Goal: Task Accomplishment & Management: Use online tool/utility

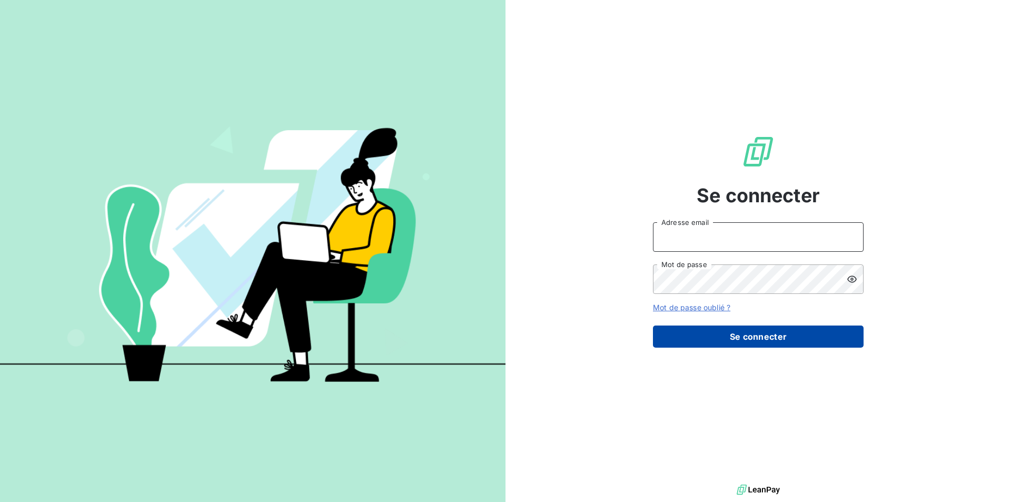
type input "[EMAIL_ADDRESS][DOMAIN_NAME]"
click at [742, 340] on button "Se connecter" at bounding box center [758, 337] width 211 height 22
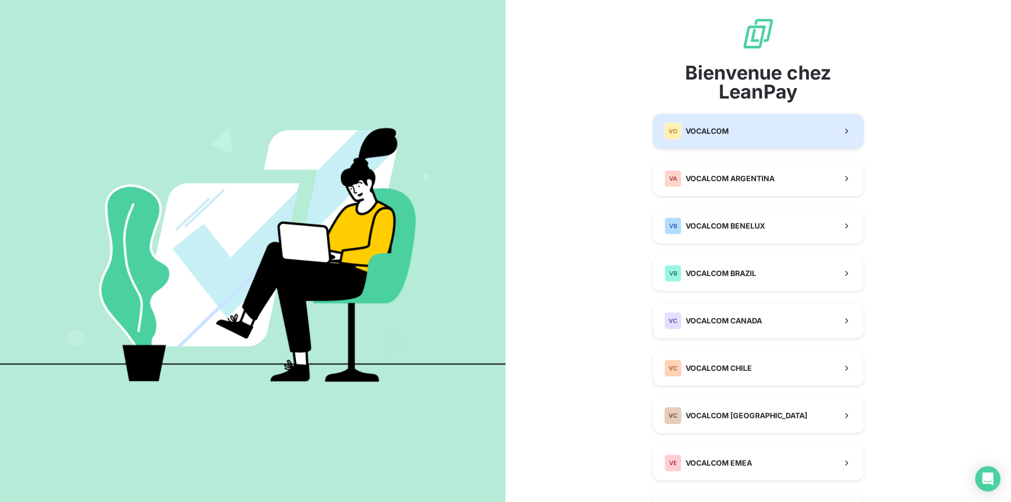
click at [696, 117] on button "VO VOCALCOM" at bounding box center [758, 131] width 211 height 35
click at [696, 133] on span "VOCALCOM" at bounding box center [707, 131] width 43 height 11
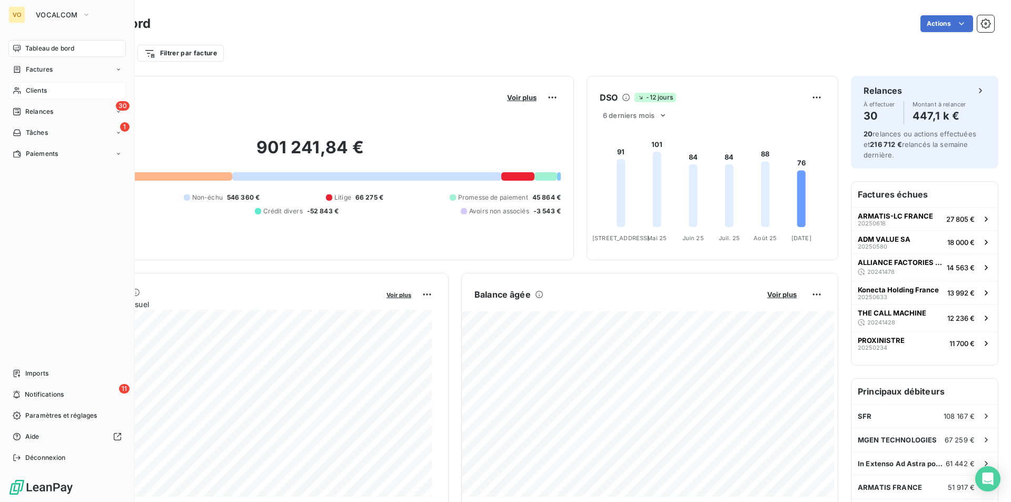
click at [41, 87] on span "Clients" at bounding box center [36, 90] width 21 height 9
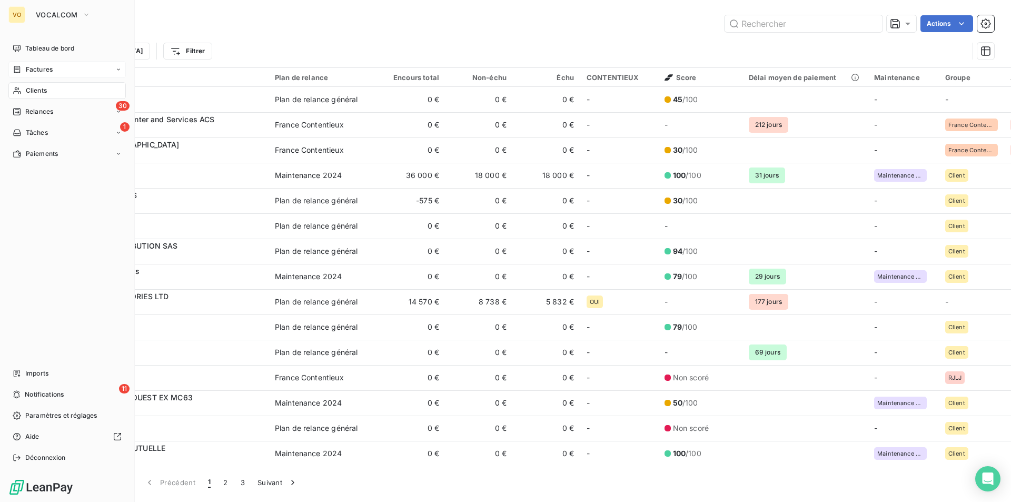
click at [40, 72] on span "Factures" at bounding box center [39, 69] width 27 height 9
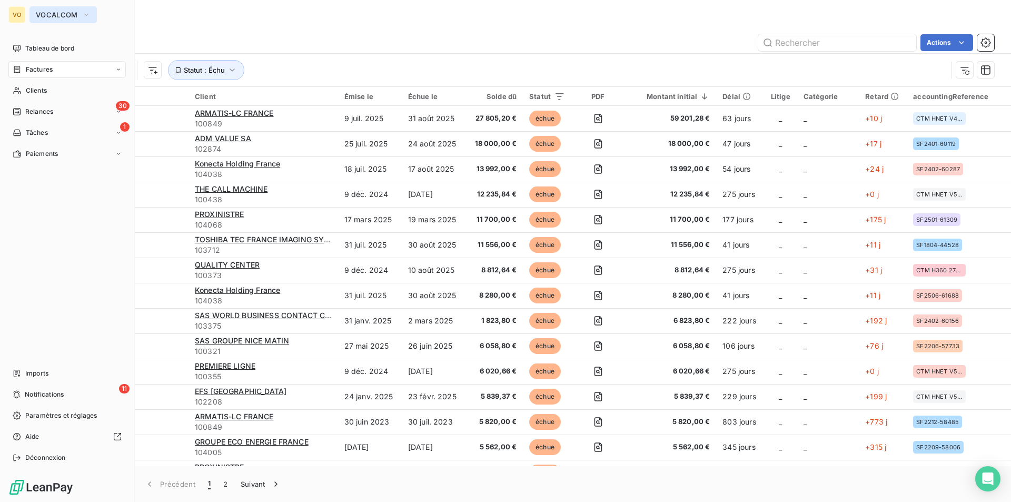
click at [54, 13] on span "VOCALCOM" at bounding box center [57, 15] width 42 height 8
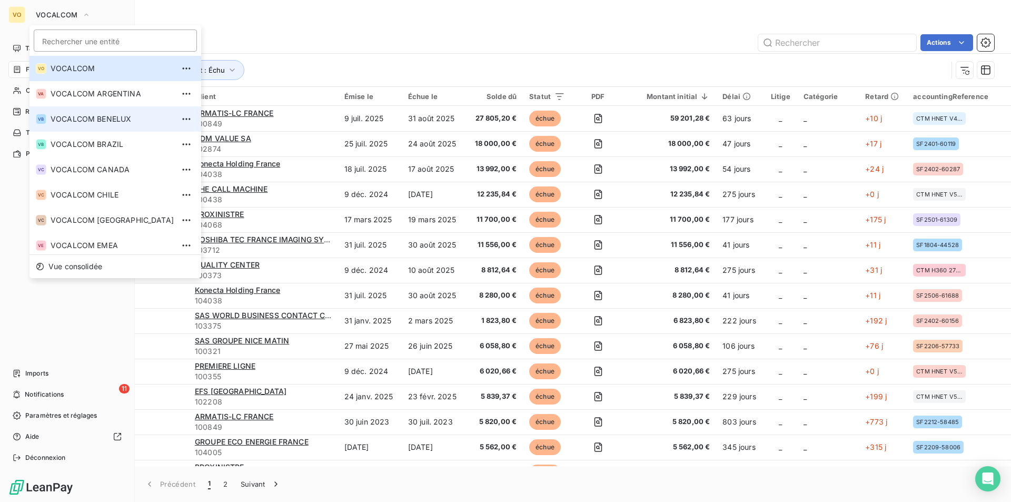
click at [82, 115] on span "VOCALCOM BENELUX" at bounding box center [112, 119] width 123 height 11
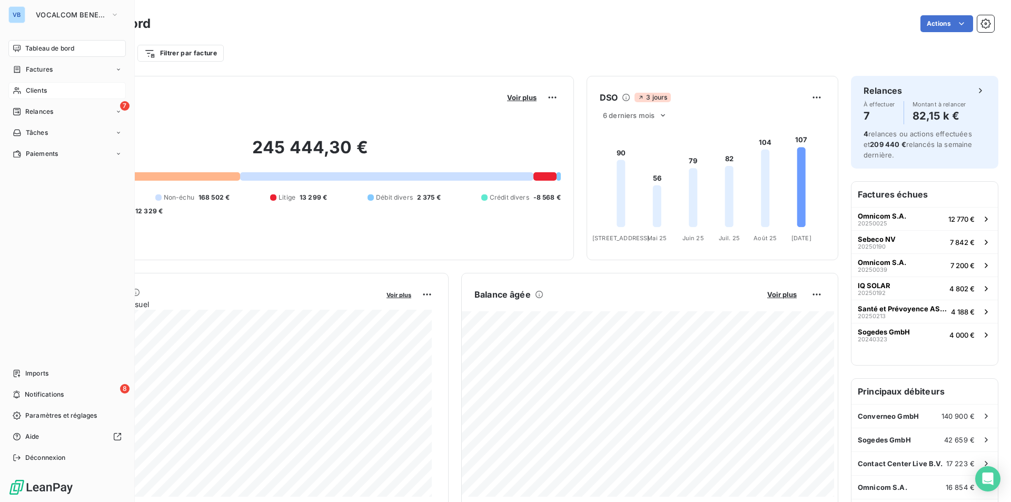
click at [42, 91] on span "Clients" at bounding box center [36, 90] width 21 height 9
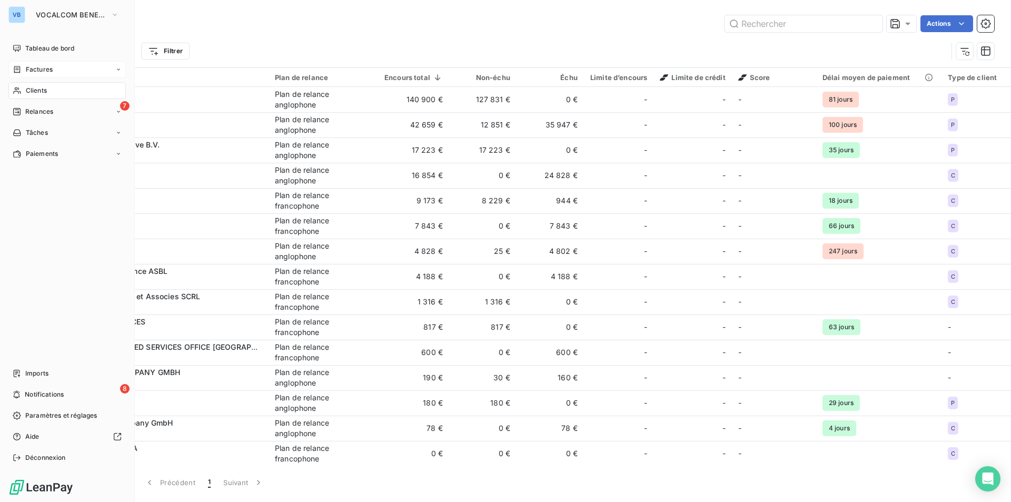
click at [42, 70] on span "Factures" at bounding box center [39, 69] width 27 height 9
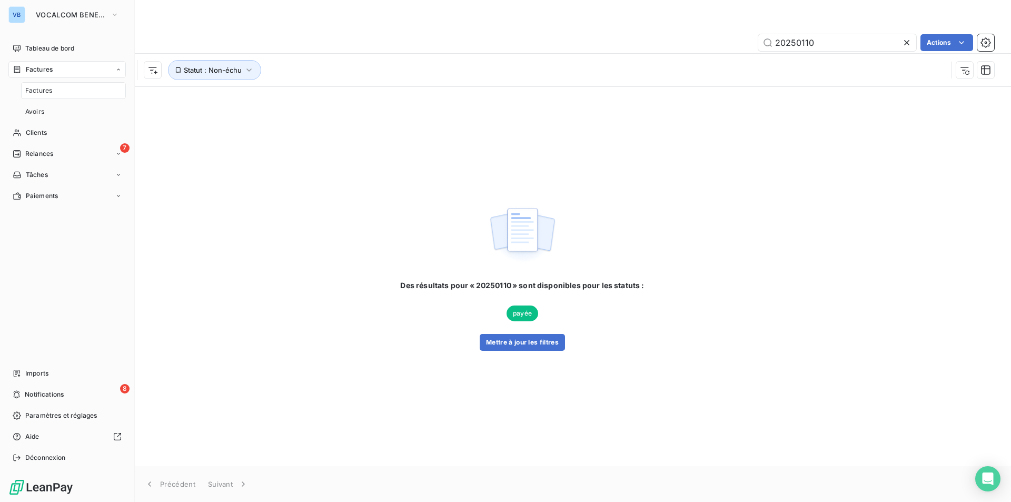
click at [44, 91] on span "Factures" at bounding box center [38, 90] width 27 height 9
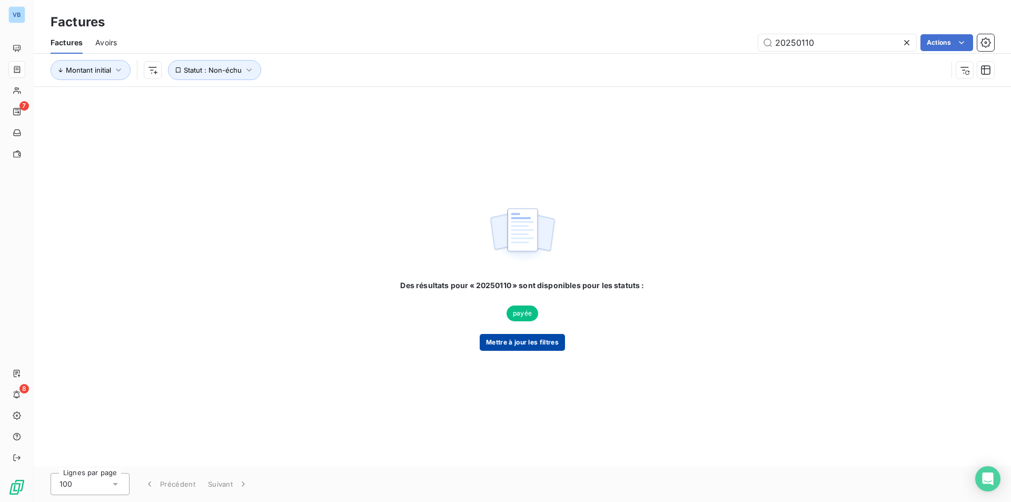
click at [507, 336] on button "Mettre à jour les filtres" at bounding box center [522, 342] width 85 height 17
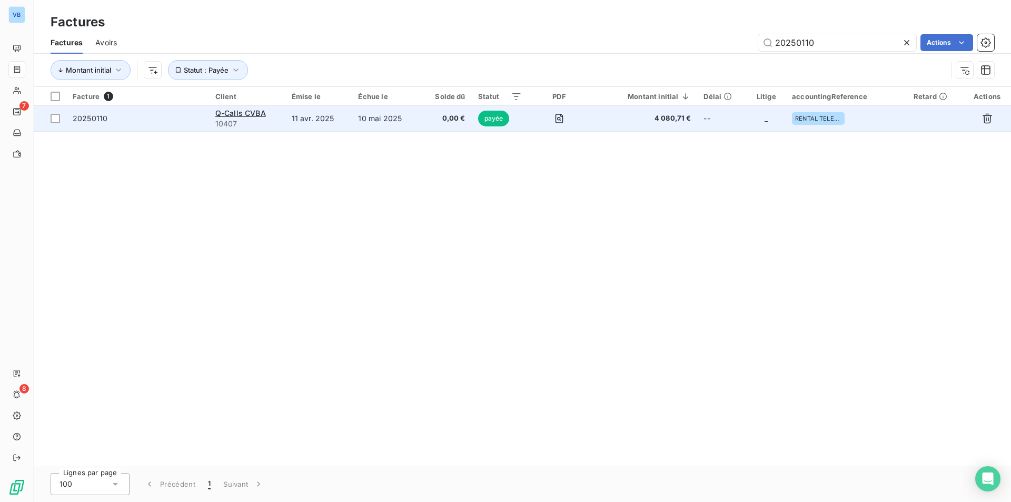
click at [500, 122] on span "payée" at bounding box center [494, 119] width 32 height 16
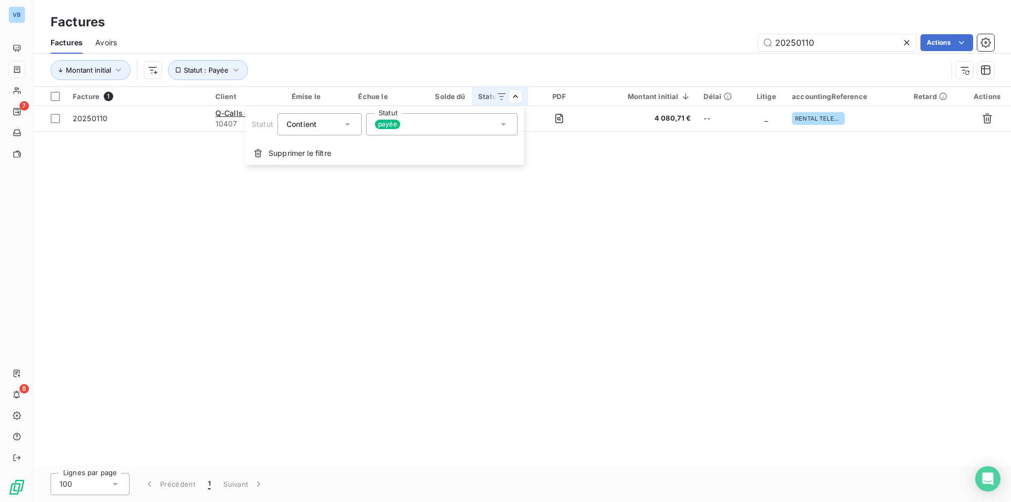
click at [503, 126] on icon at bounding box center [503, 124] width 11 height 11
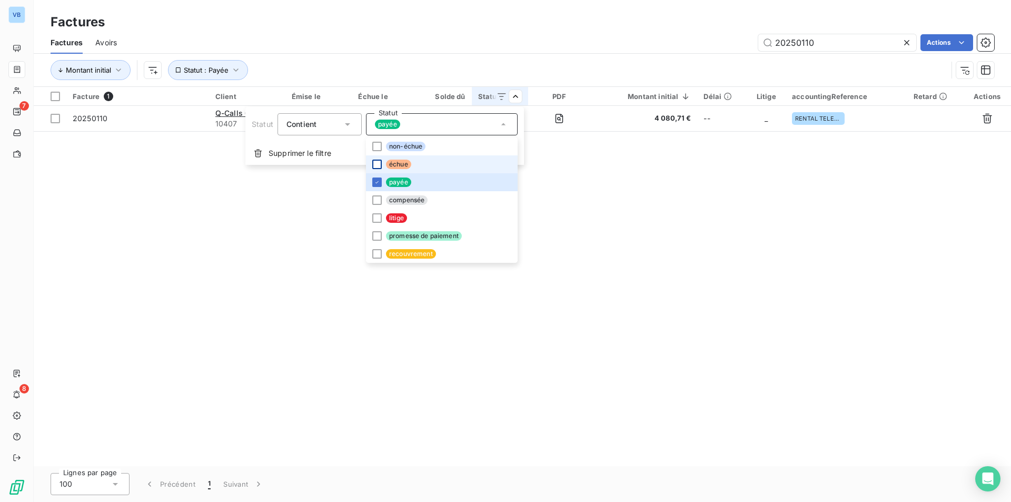
click at [376, 162] on div at bounding box center [376, 164] width 9 height 9
click at [378, 183] on icon at bounding box center [377, 182] width 6 height 6
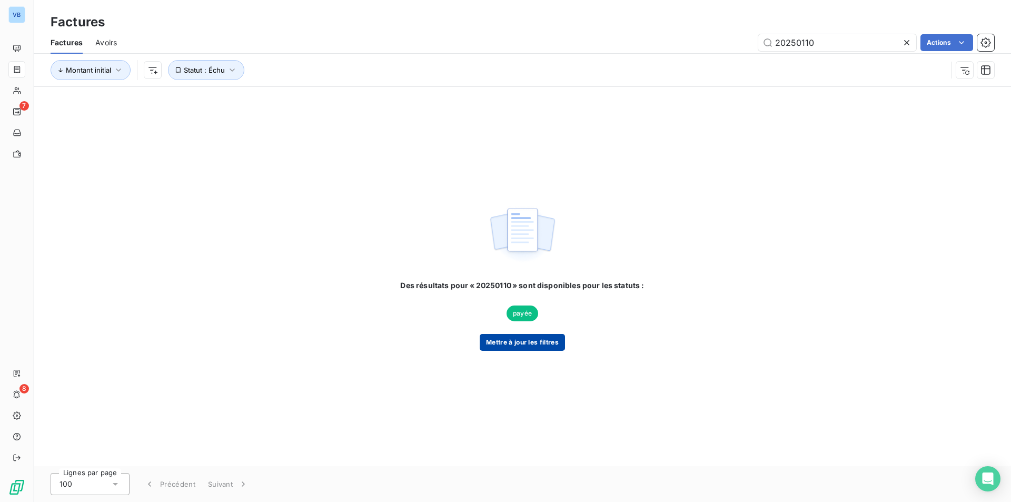
click at [535, 342] on button "Mettre à jour les filtres" at bounding box center [522, 342] width 85 height 17
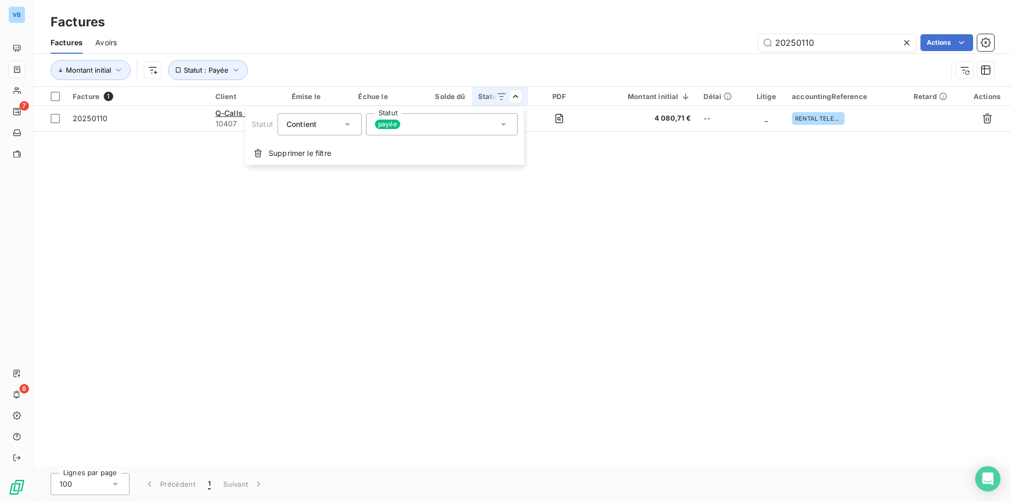
click at [425, 129] on div "payée" at bounding box center [442, 124] width 152 height 22
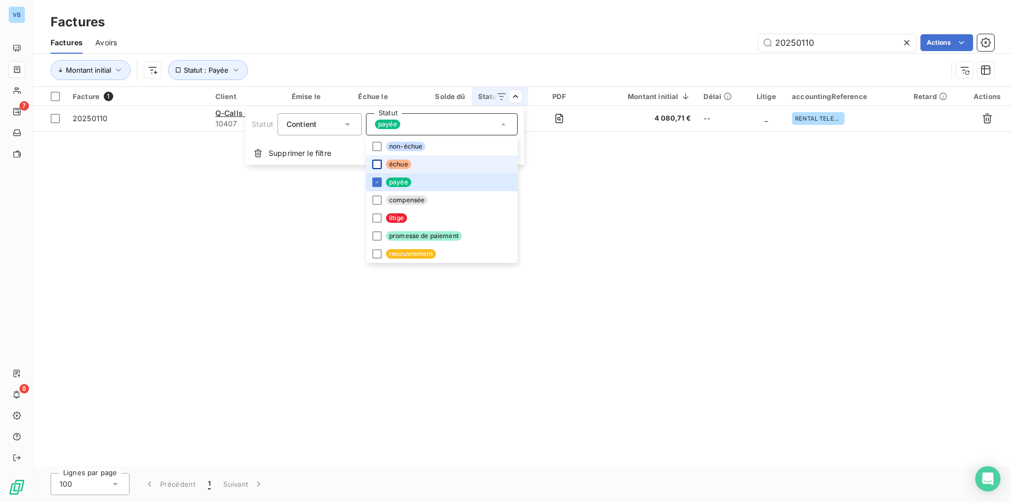
click at [378, 166] on div at bounding box center [376, 164] width 9 height 9
click at [378, 181] on icon at bounding box center [377, 182] width 6 height 6
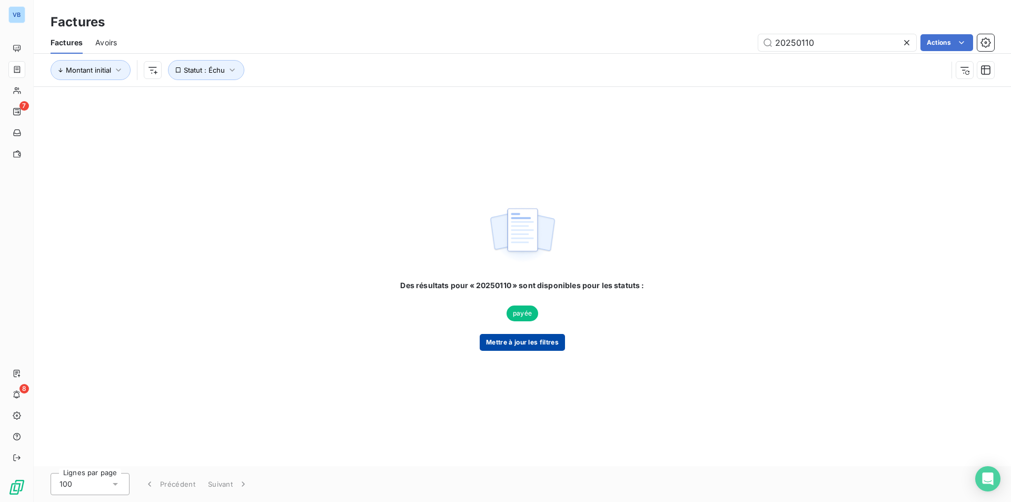
click at [504, 344] on button "Mettre à jour les filtres" at bounding box center [522, 342] width 85 height 17
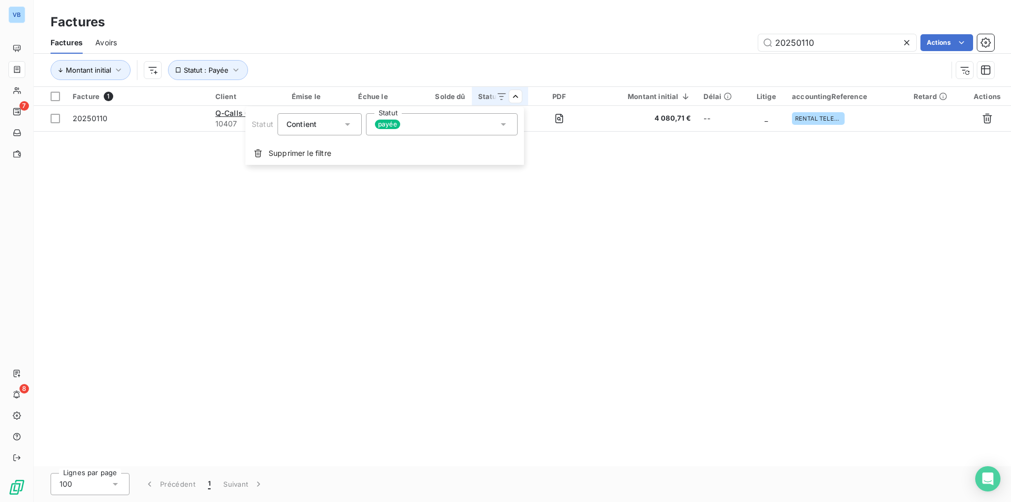
click at [428, 125] on div "payée" at bounding box center [442, 124] width 152 height 22
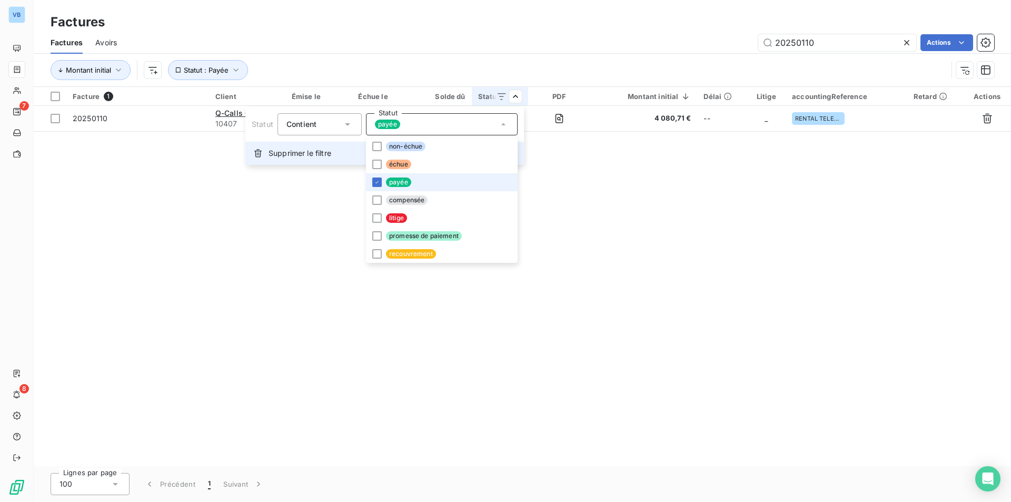
click at [293, 157] on span "Supprimer le filtre" at bounding box center [300, 153] width 63 height 11
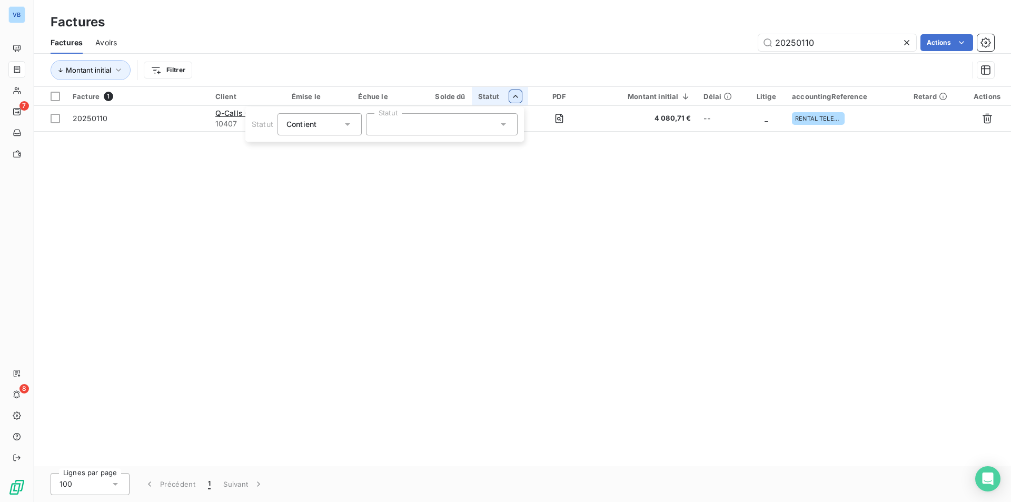
click at [511, 101] on html "VB 7 8 Factures Factures Avoirs 20250110 Actions Montant initial Filtrer Factur…" at bounding box center [505, 251] width 1011 height 502
click at [425, 130] on div at bounding box center [442, 124] width 152 height 22
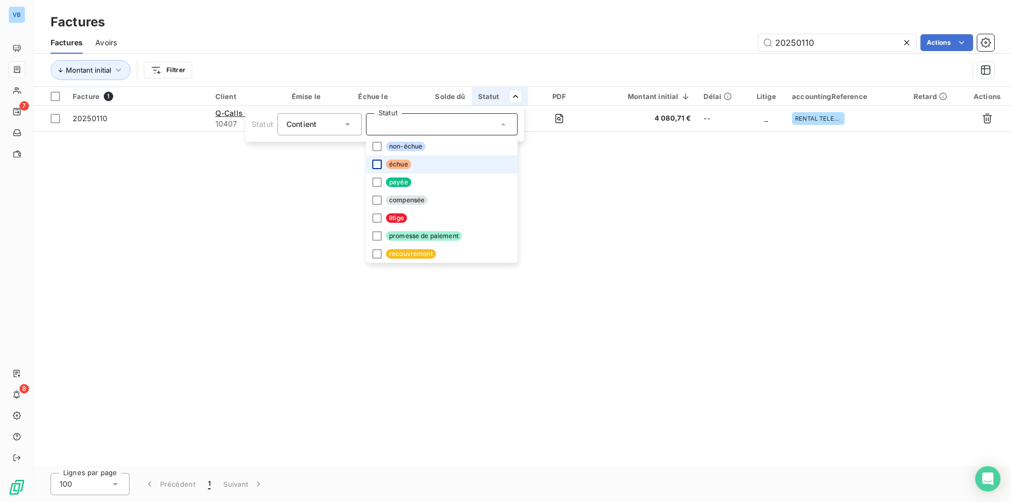
click at [378, 167] on div at bounding box center [376, 164] width 9 height 9
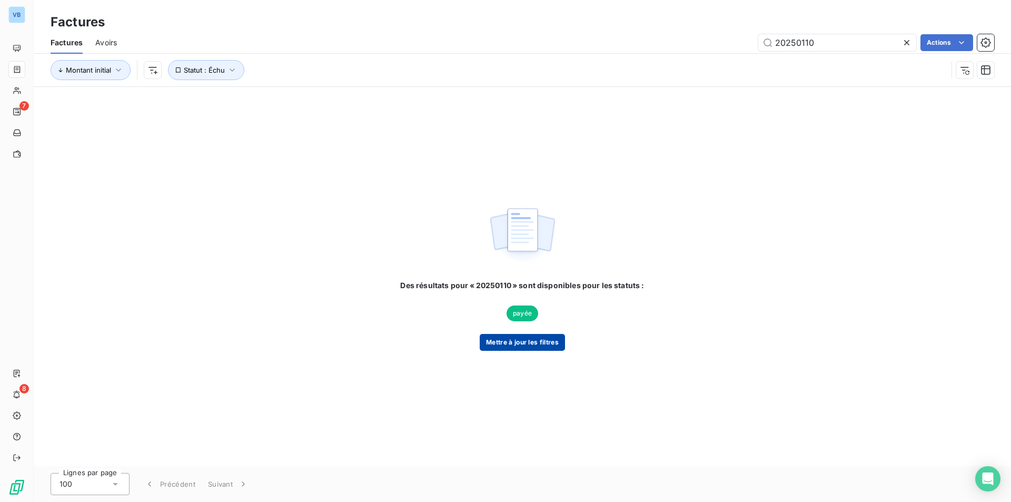
click at [533, 340] on button "Mettre à jour les filtres" at bounding box center [522, 342] width 85 height 17
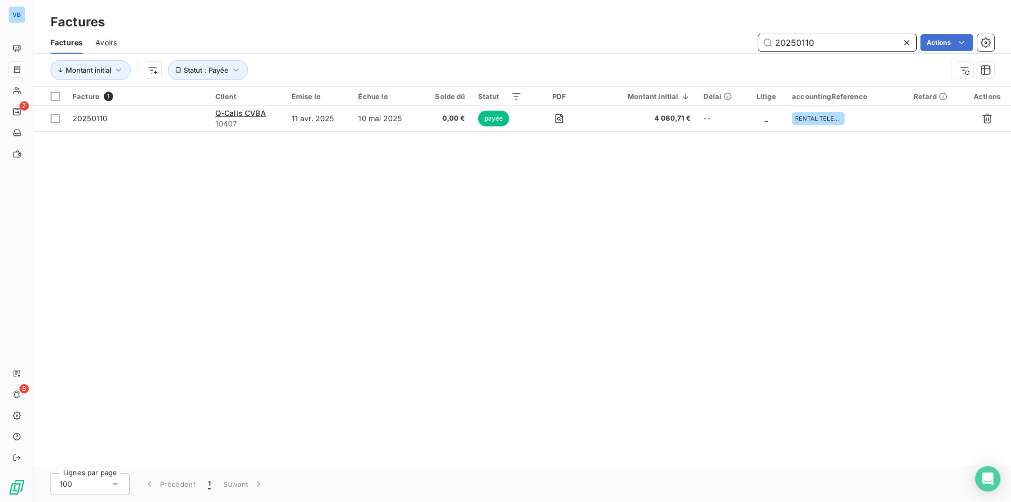
drag, startPoint x: 815, startPoint y: 40, endPoint x: 625, endPoint y: 30, distance: 190.4
click at [626, 31] on div "Factures Factures Avoirs 20250110 Actions Montant initial Statut : Payée" at bounding box center [523, 43] width 978 height 87
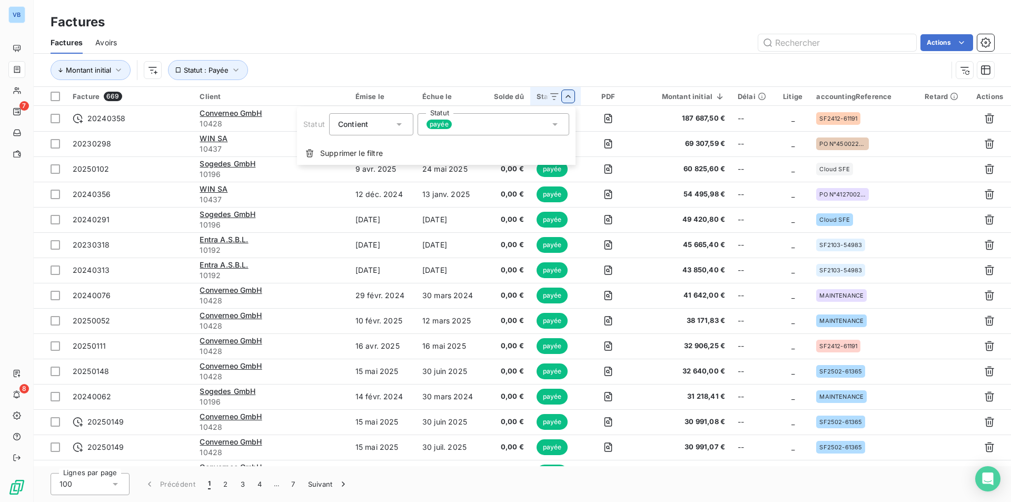
click at [469, 130] on div "payée" at bounding box center [494, 124] width 152 height 22
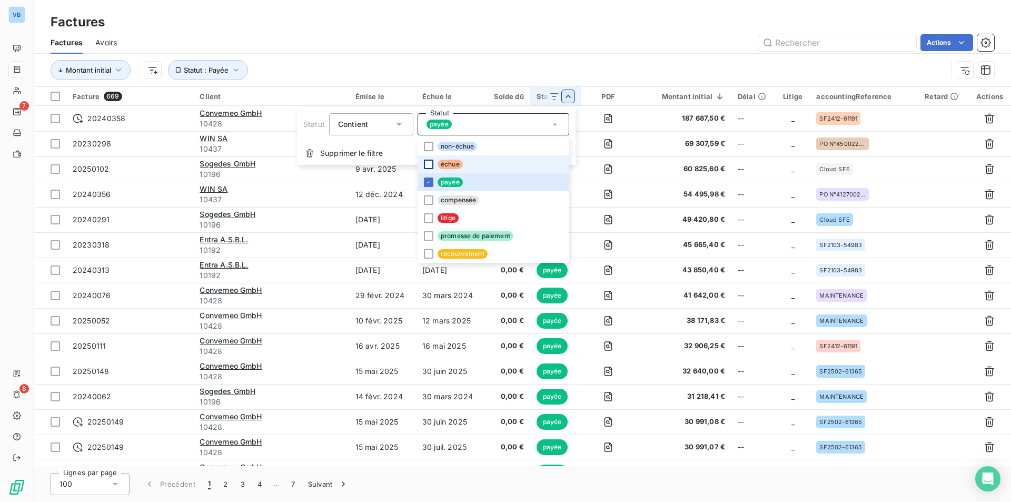
click at [428, 164] on div at bounding box center [428, 164] width 9 height 9
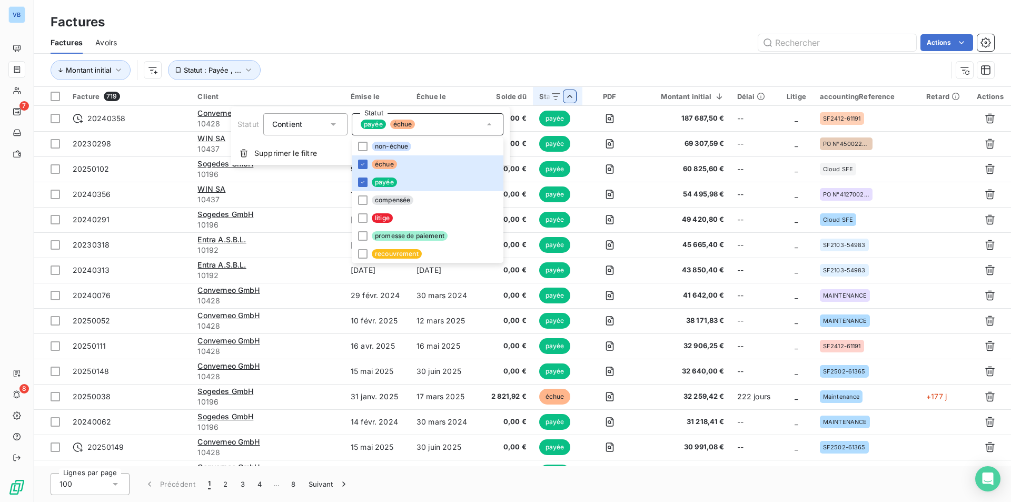
click at [362, 185] on html "VB 7 8 Factures Factures Avoirs Actions Montant initial Statut : Payée , ... Fa…" at bounding box center [505, 251] width 1011 height 502
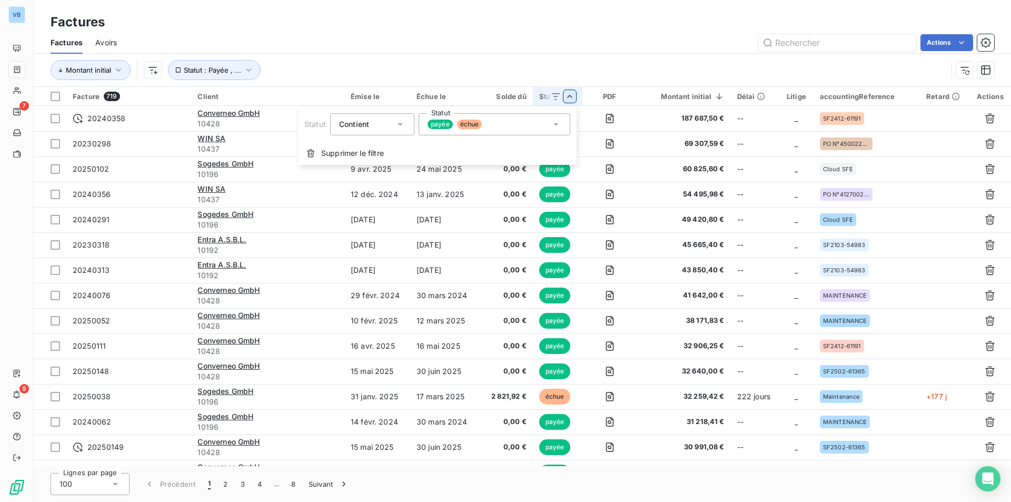
click at [518, 131] on div "payée échue" at bounding box center [495, 124] width 152 height 22
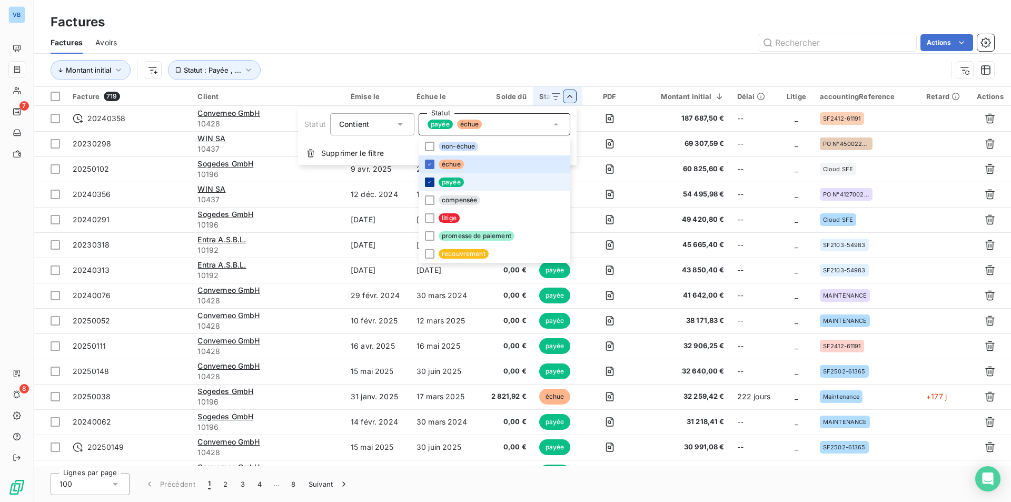
click at [429, 184] on icon at bounding box center [430, 182] width 6 height 6
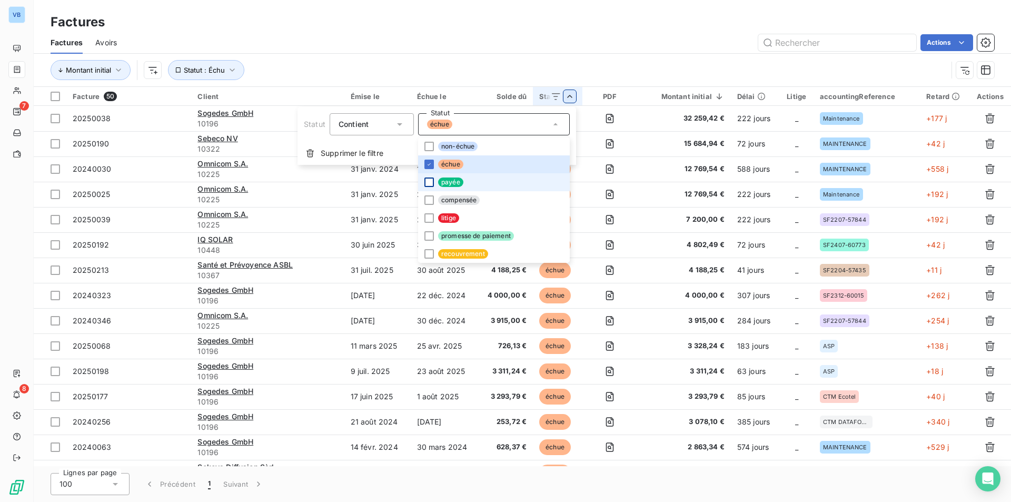
click at [668, 210] on html "VB 7 8 Factures Factures Avoirs Actions Montant initial Statut : Échu Facture 5…" at bounding box center [505, 251] width 1011 height 502
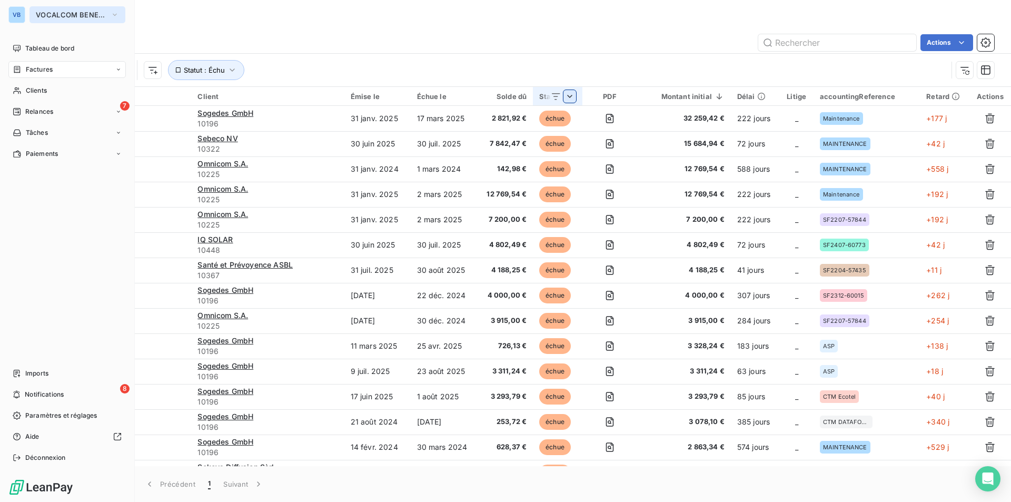
click at [78, 16] on span "VOCALCOM BENELUX" at bounding box center [71, 15] width 71 height 8
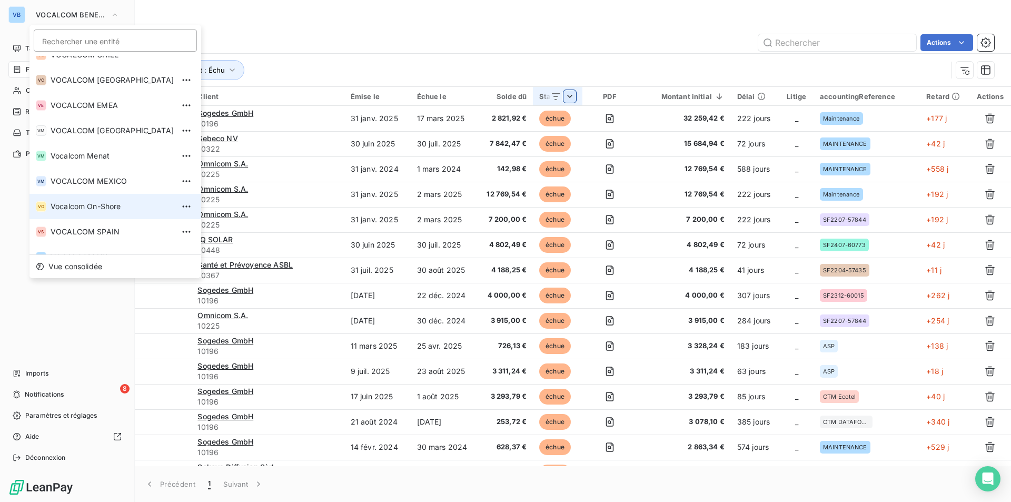
scroll to position [181, 0]
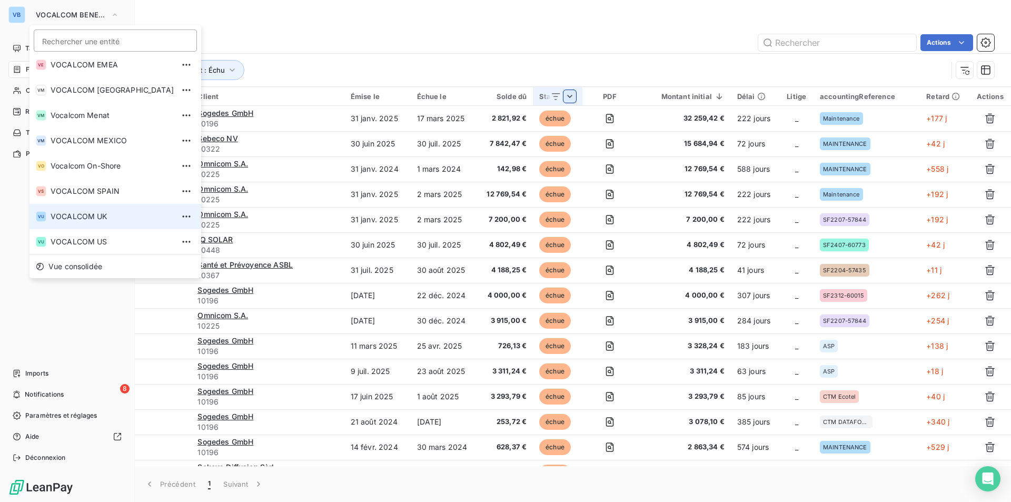
click at [93, 213] on span "VOCALCOM UK" at bounding box center [112, 216] width 123 height 11
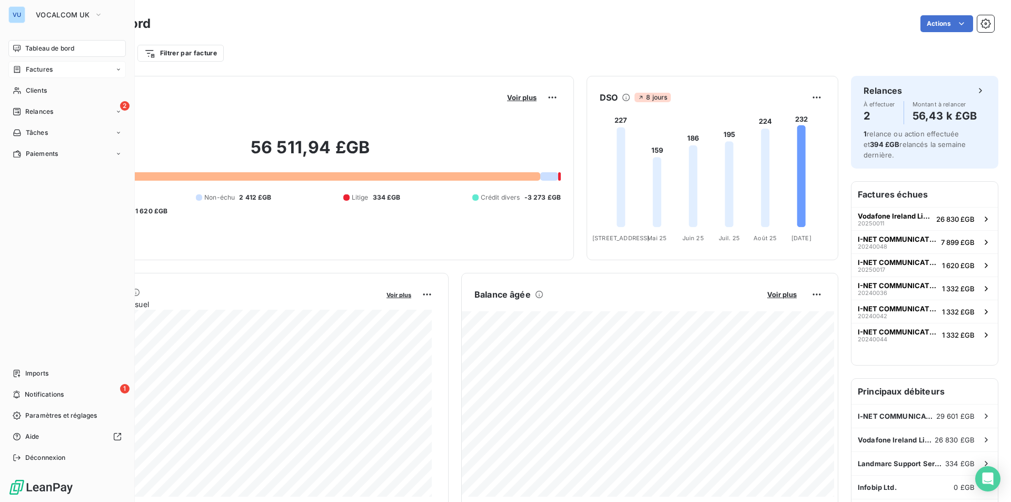
click at [42, 69] on span "Factures" at bounding box center [39, 69] width 27 height 9
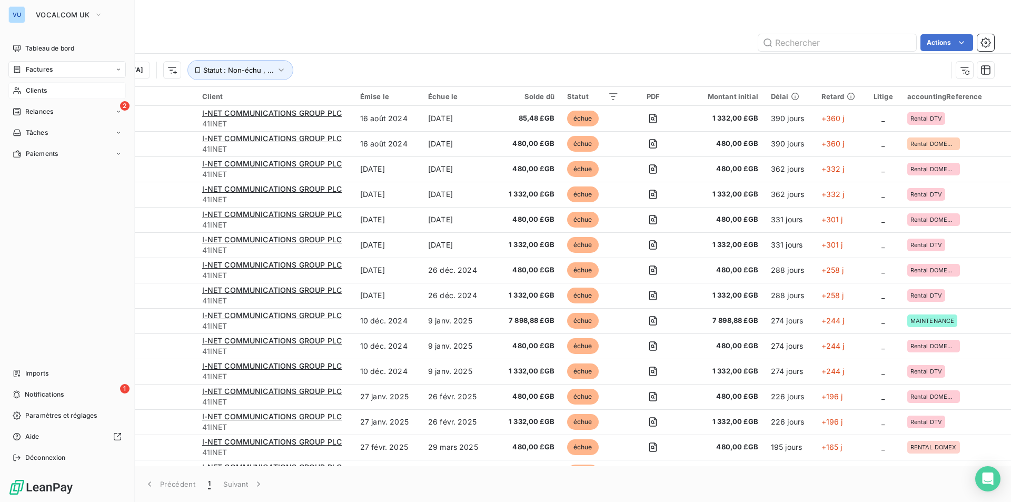
click at [37, 92] on span "Clients" at bounding box center [36, 90] width 21 height 9
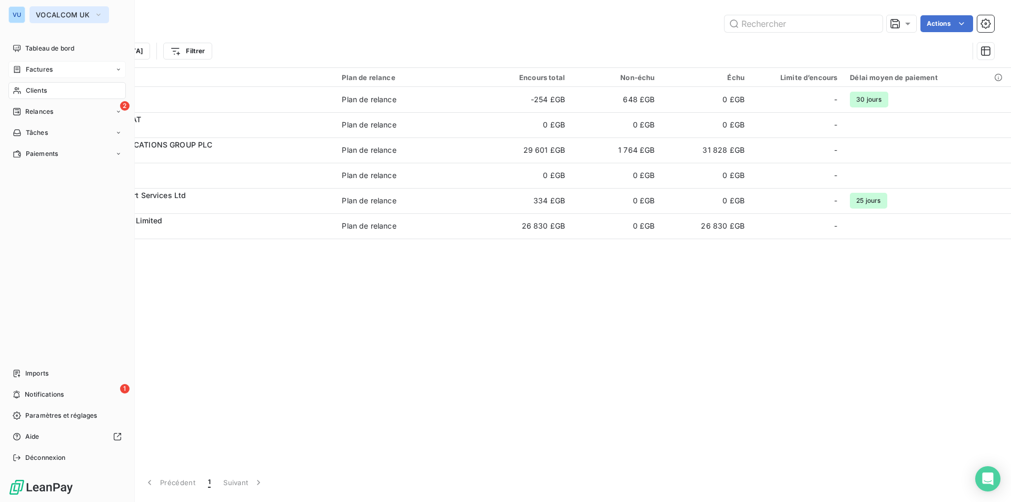
click at [42, 13] on span "VOCALCOM UK" at bounding box center [63, 15] width 54 height 8
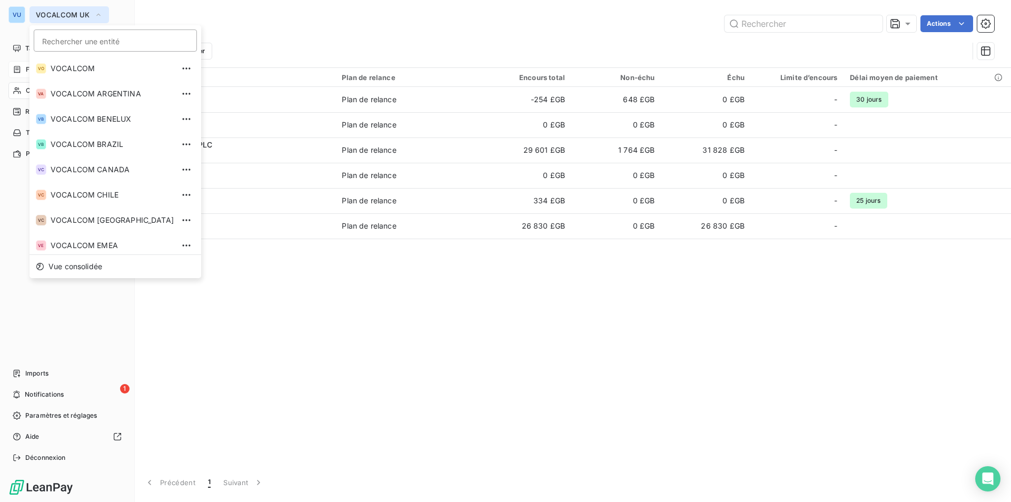
scroll to position [155, 0]
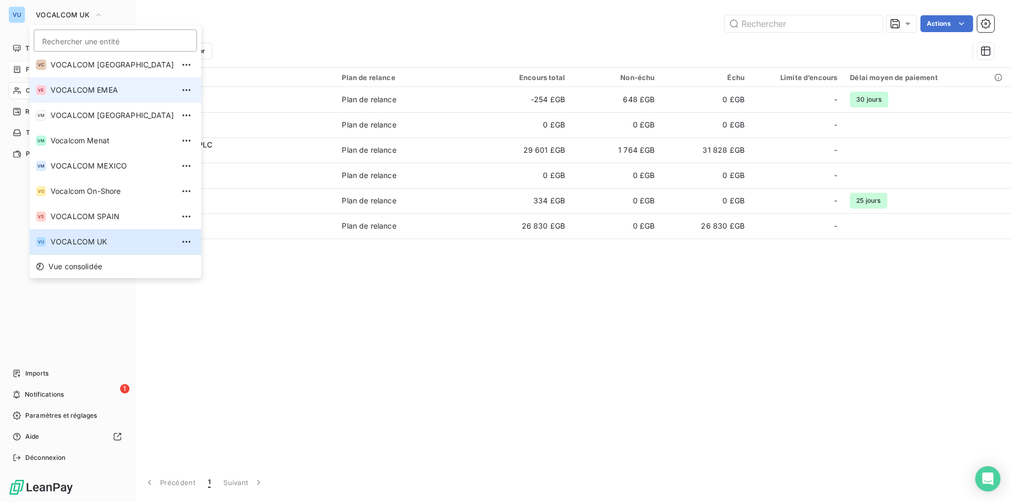
click at [75, 89] on span "VOCALCOM EMEA" at bounding box center [112, 90] width 123 height 11
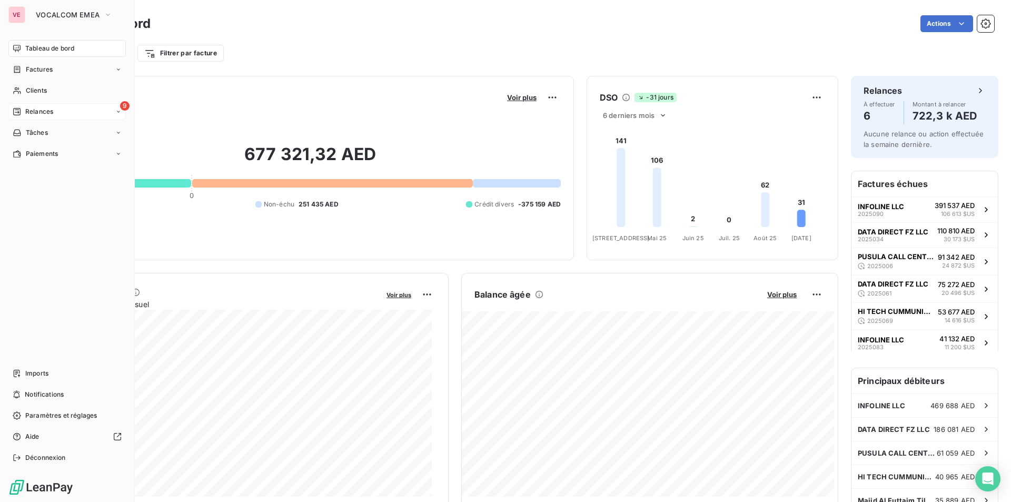
click at [41, 111] on span "Relances" at bounding box center [39, 111] width 28 height 9
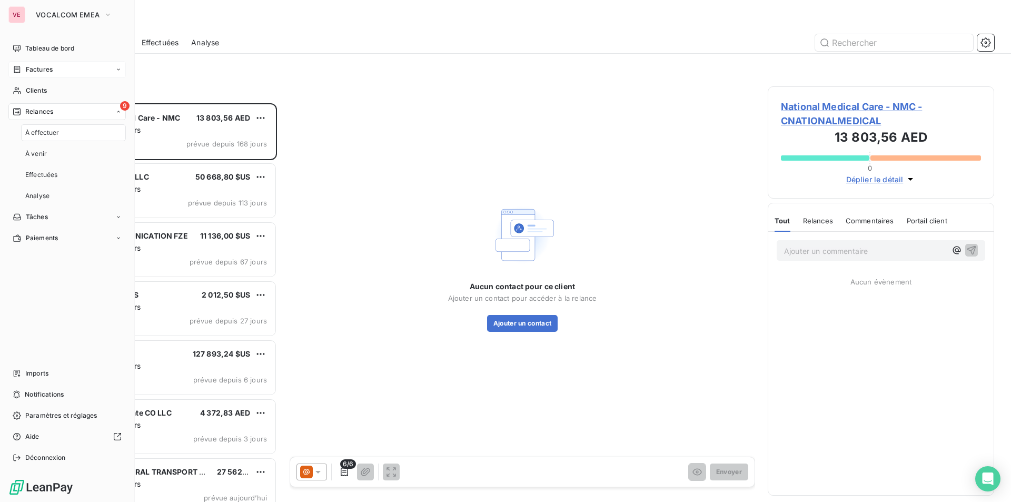
scroll to position [391, 219]
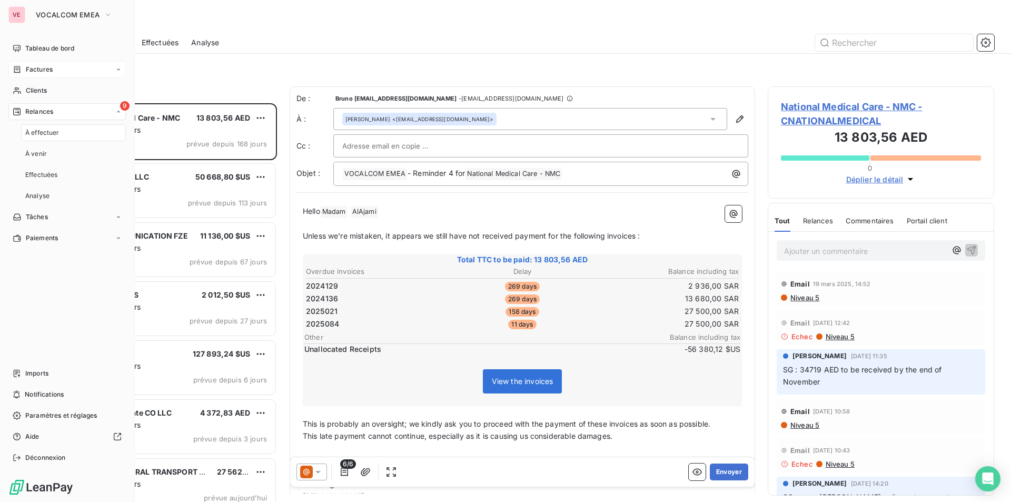
click at [38, 63] on div "Factures" at bounding box center [66, 69] width 117 height 17
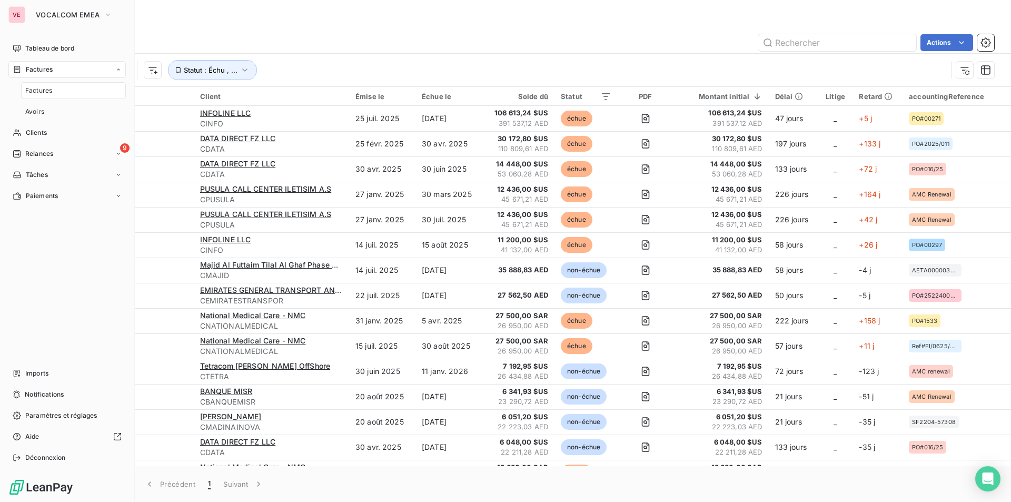
click at [44, 93] on span "Factures" at bounding box center [38, 90] width 27 height 9
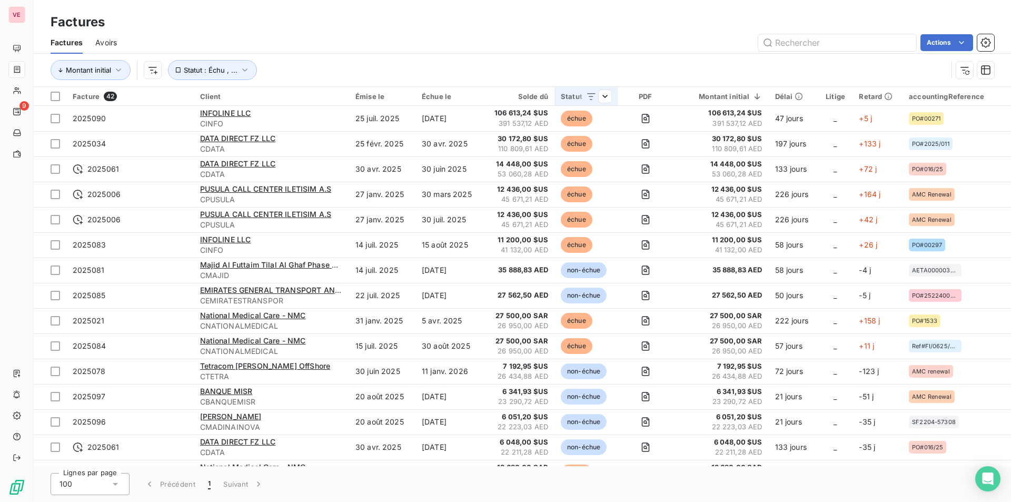
click at [567, 97] on div "Statut" at bounding box center [586, 96] width 51 height 8
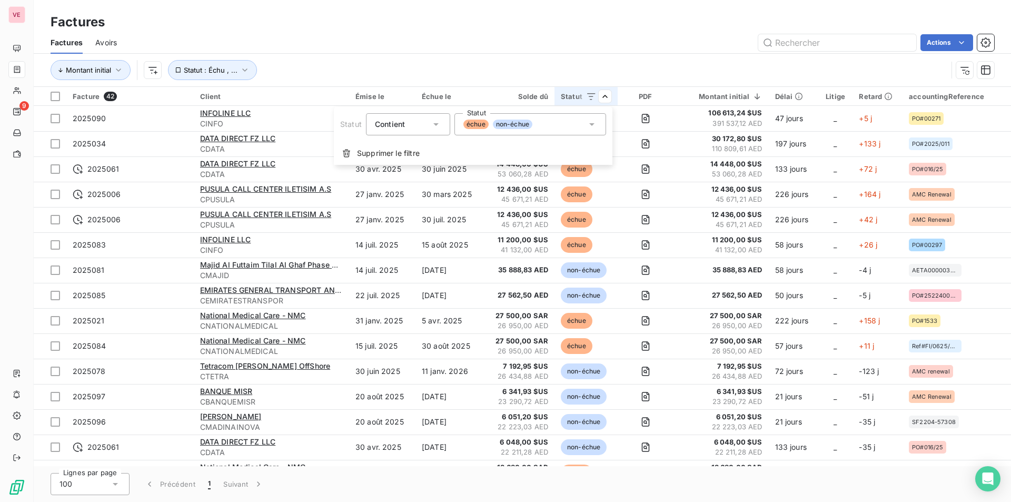
click at [489, 128] on div "échue non-échue" at bounding box center [498, 124] width 69 height 9
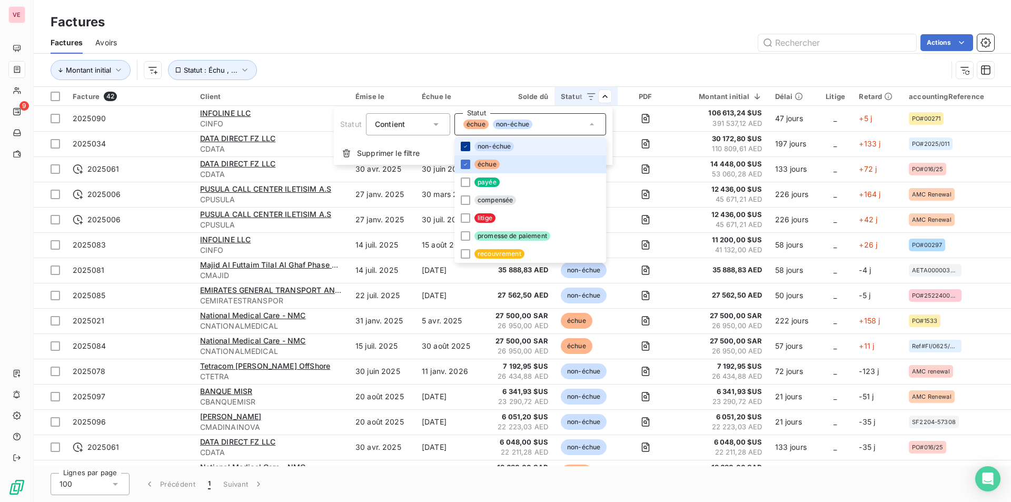
click at [465, 143] on icon at bounding box center [465, 146] width 6 height 6
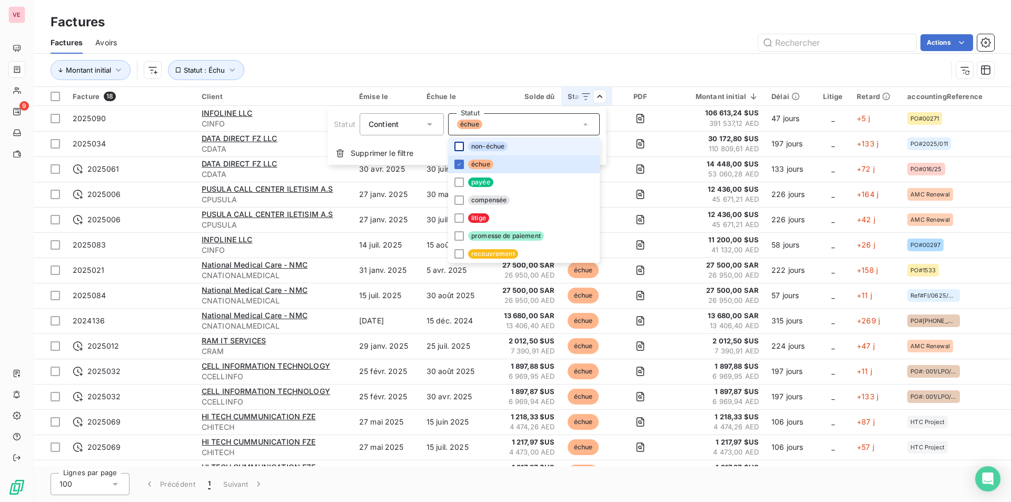
click at [673, 141] on html "VE 9 Factures Factures Avoirs Actions Montant initial Statut : Échu Facture 18 …" at bounding box center [505, 251] width 1011 height 502
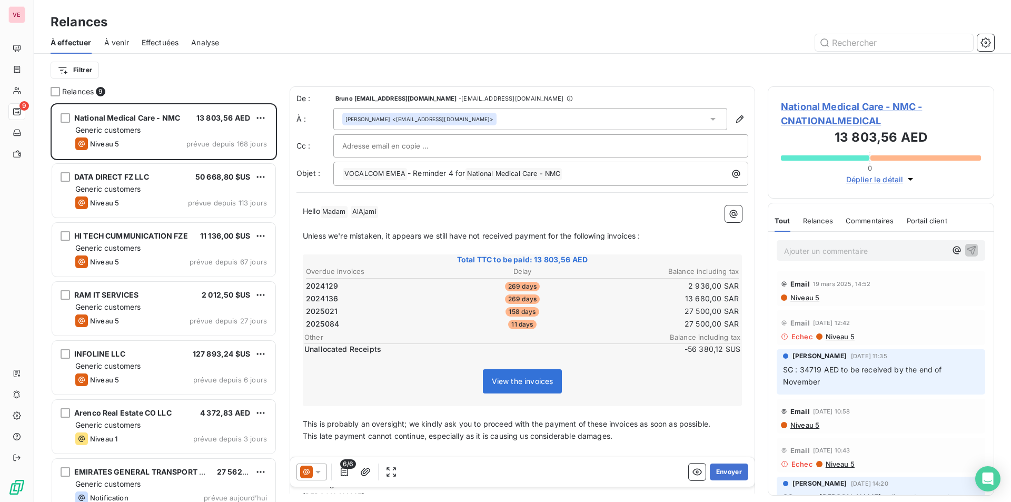
scroll to position [391, 219]
